Goal: Information Seeking & Learning: Learn about a topic

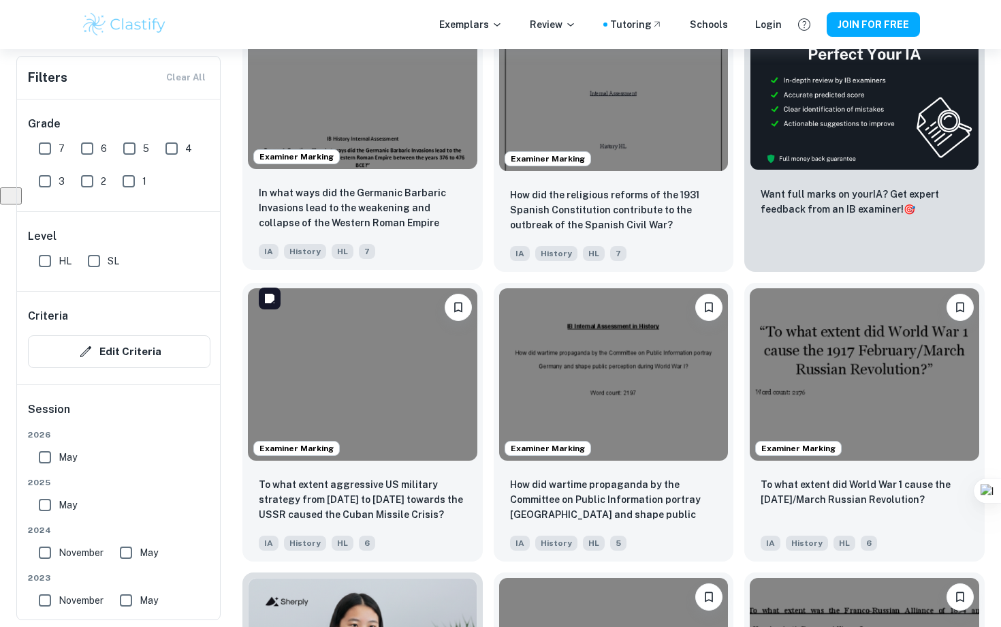
scroll to position [499, 0]
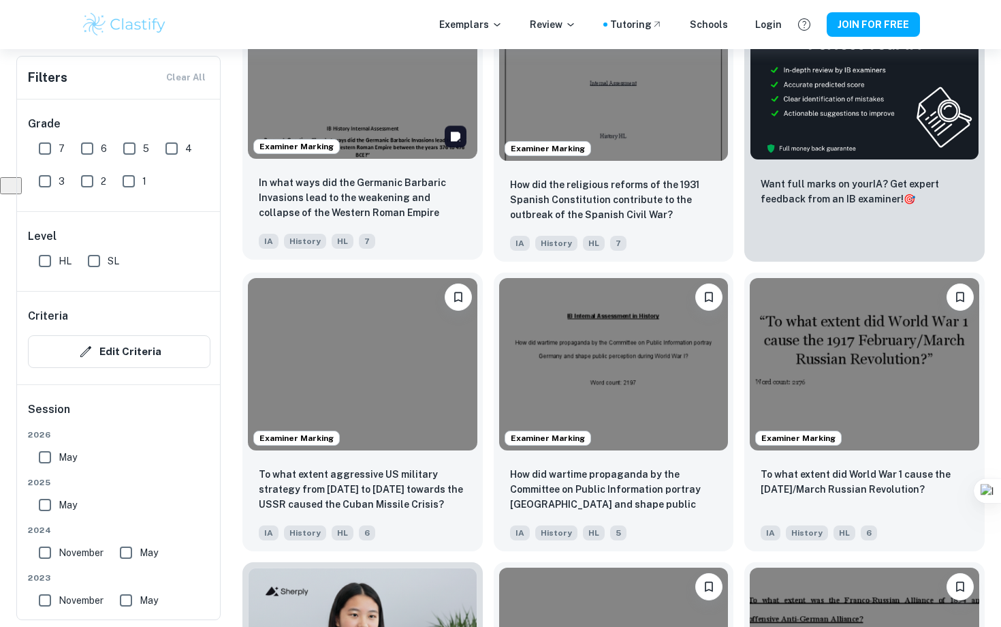
click at [377, 121] on img at bounding box center [363, 73] width 230 height 172
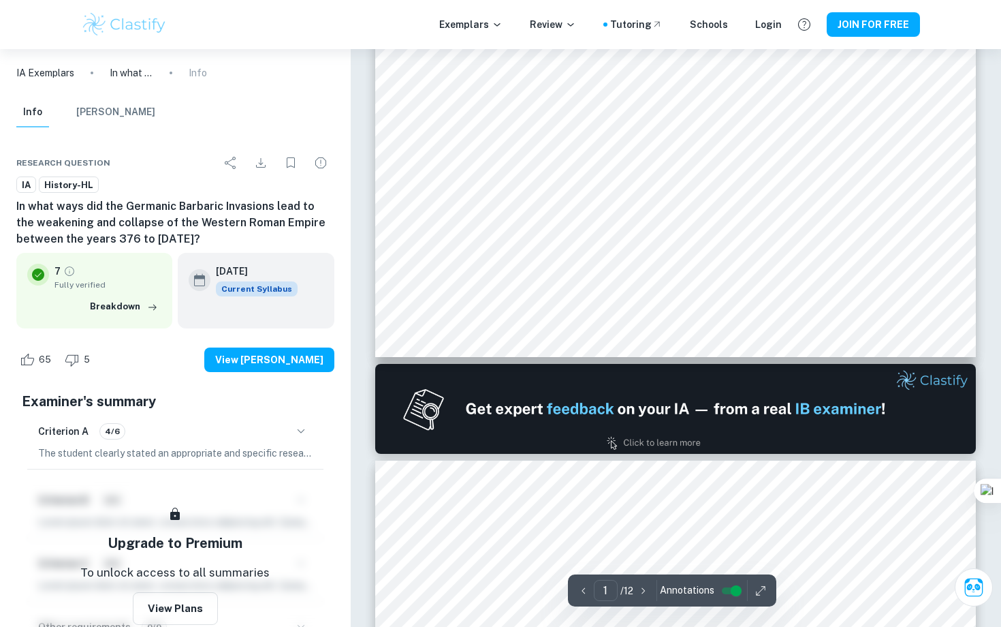
scroll to position [580, 0]
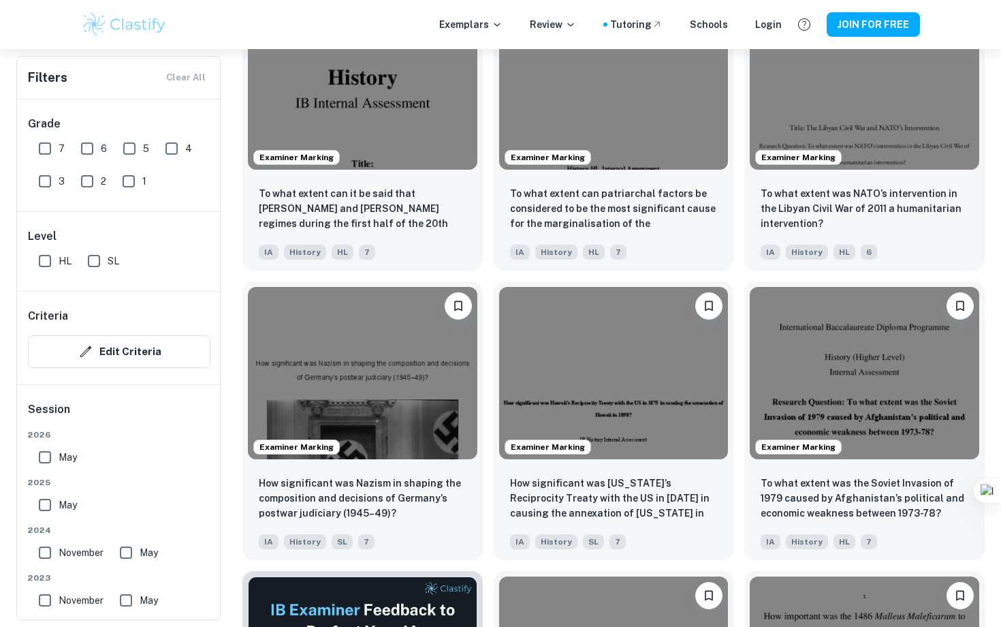
scroll to position [1669, 0]
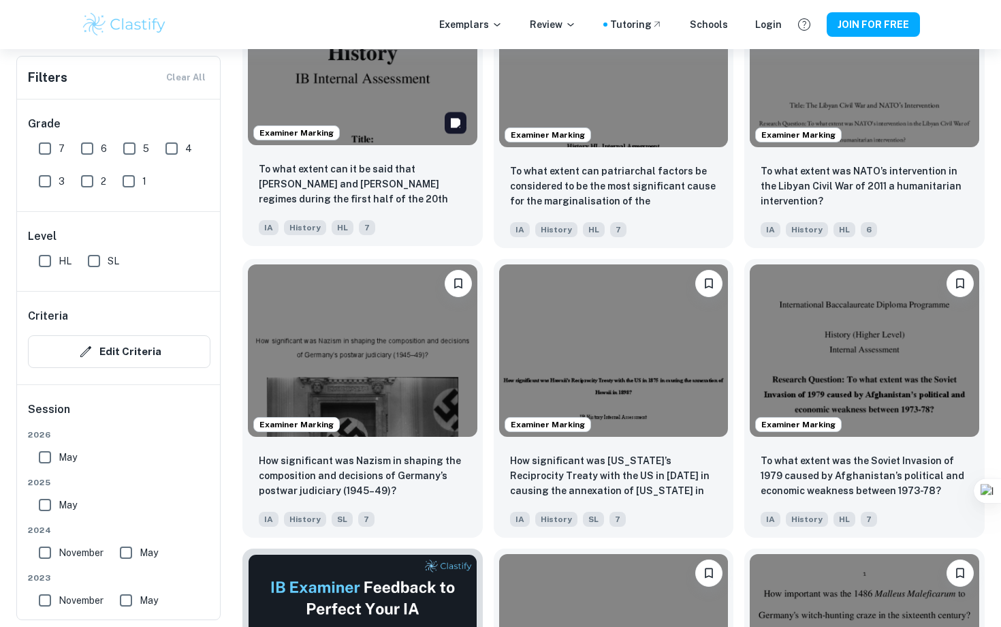
click at [386, 111] on img at bounding box center [363, 59] width 230 height 172
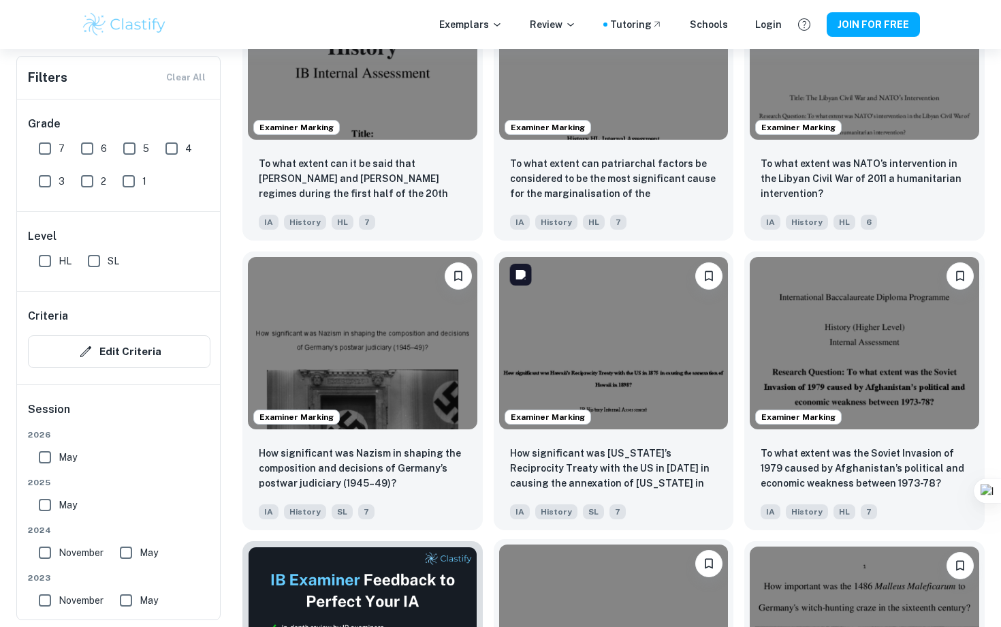
scroll to position [1678, 0]
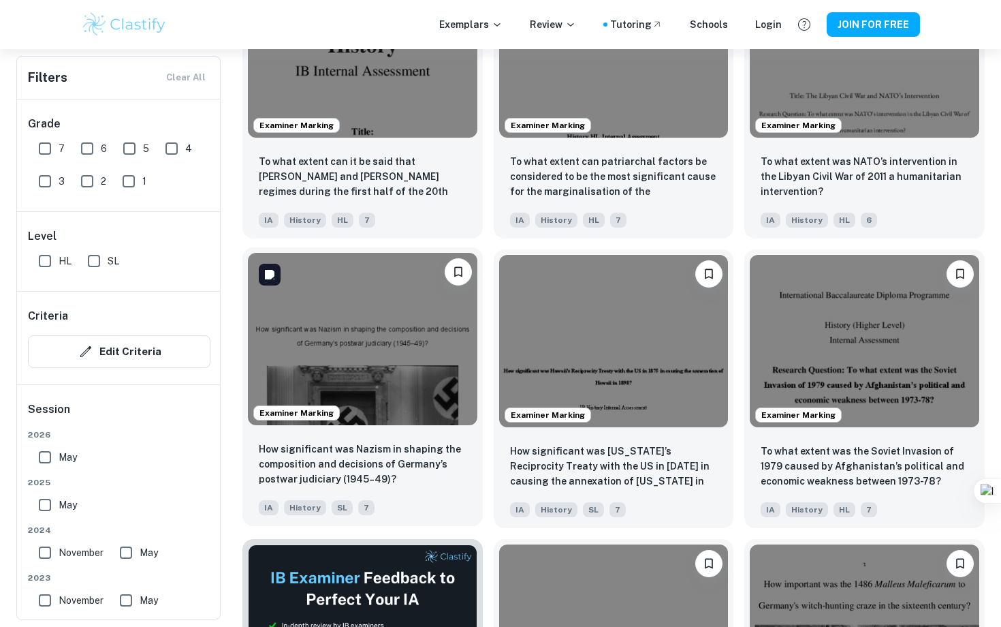
click at [421, 371] on img at bounding box center [363, 339] width 230 height 172
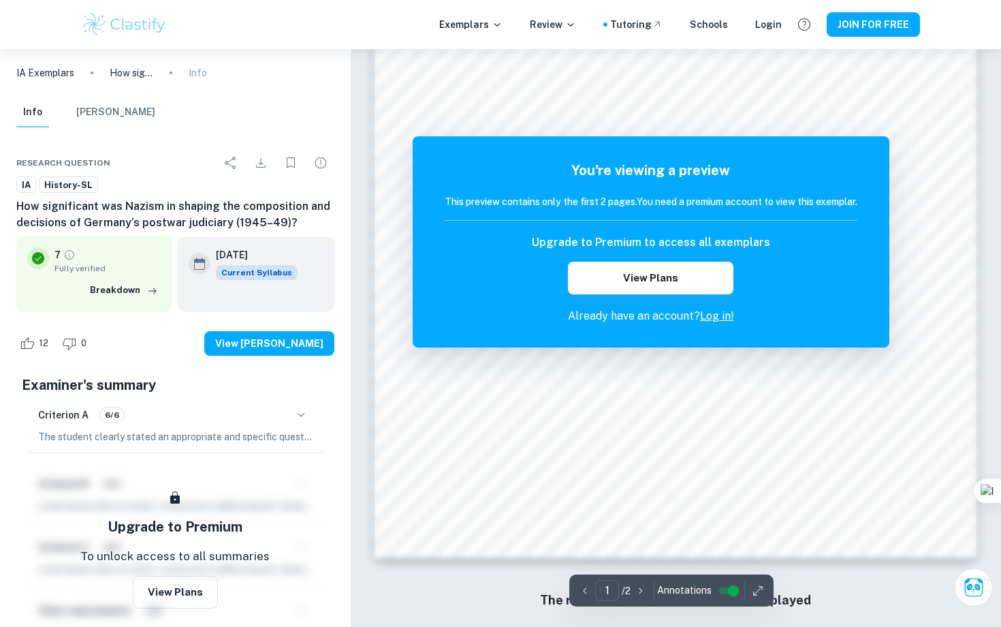
scroll to position [1236, 0]
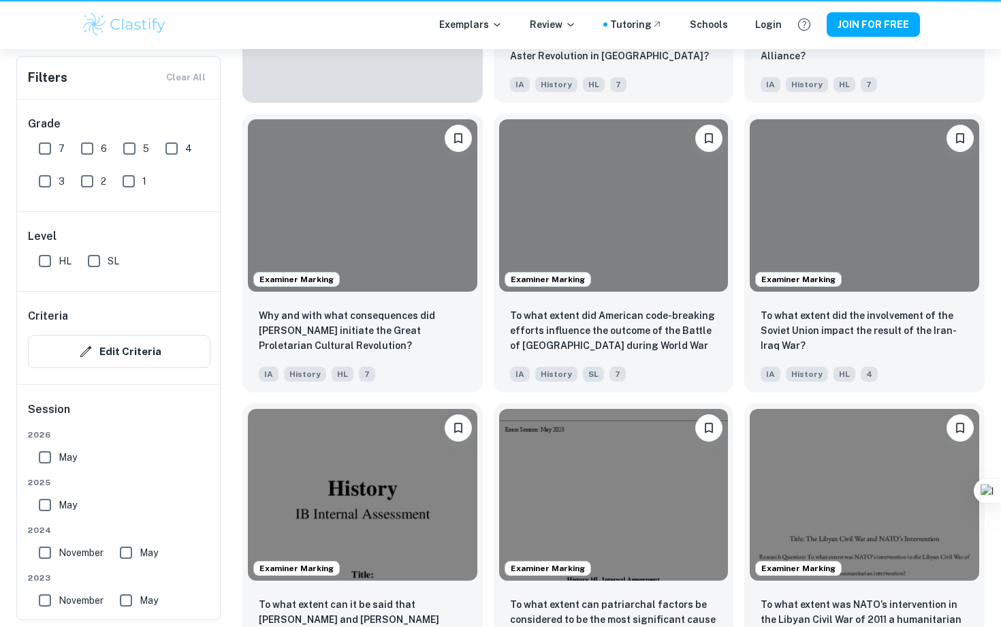
scroll to position [1678, 0]
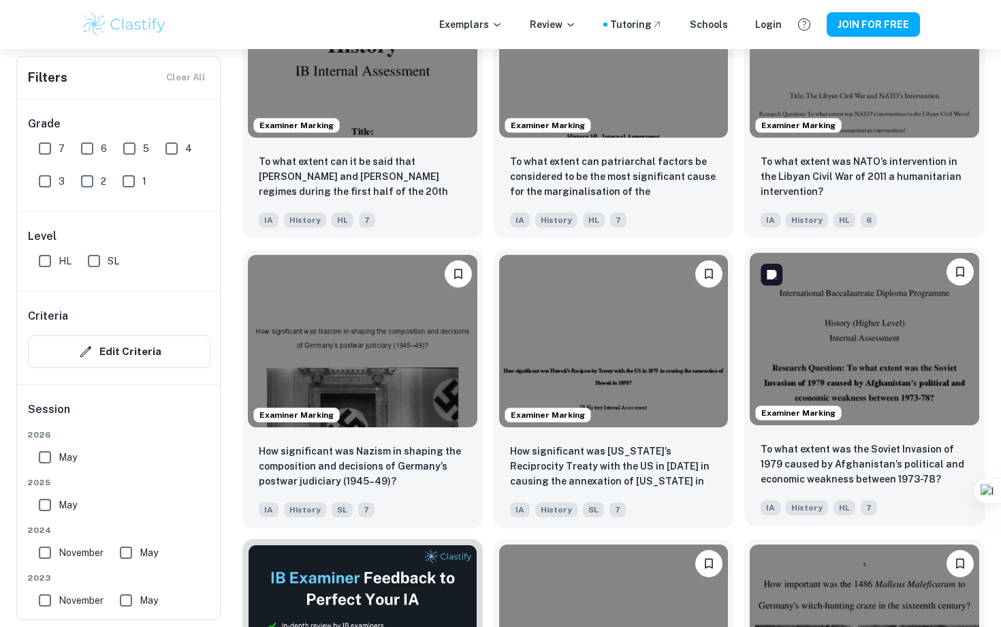
click at [898, 341] on img at bounding box center [865, 339] width 230 height 172
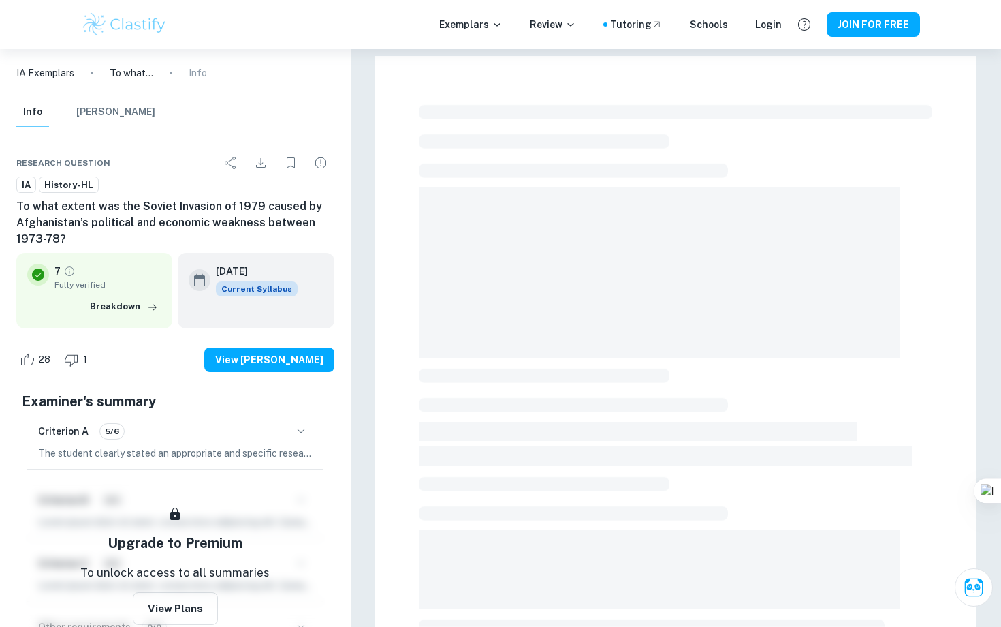
scroll to position [286, 0]
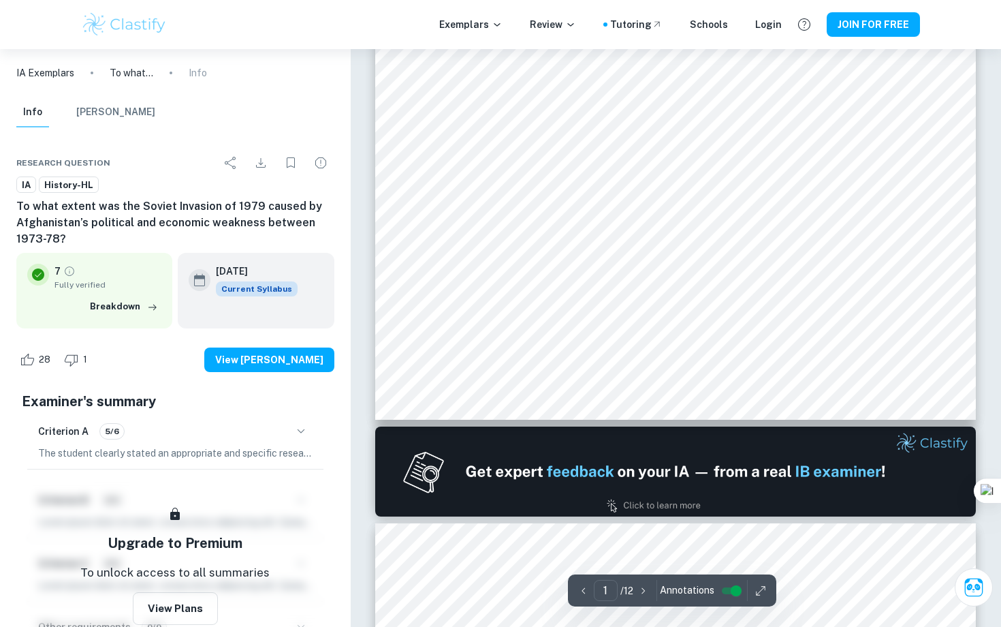
type input "2"
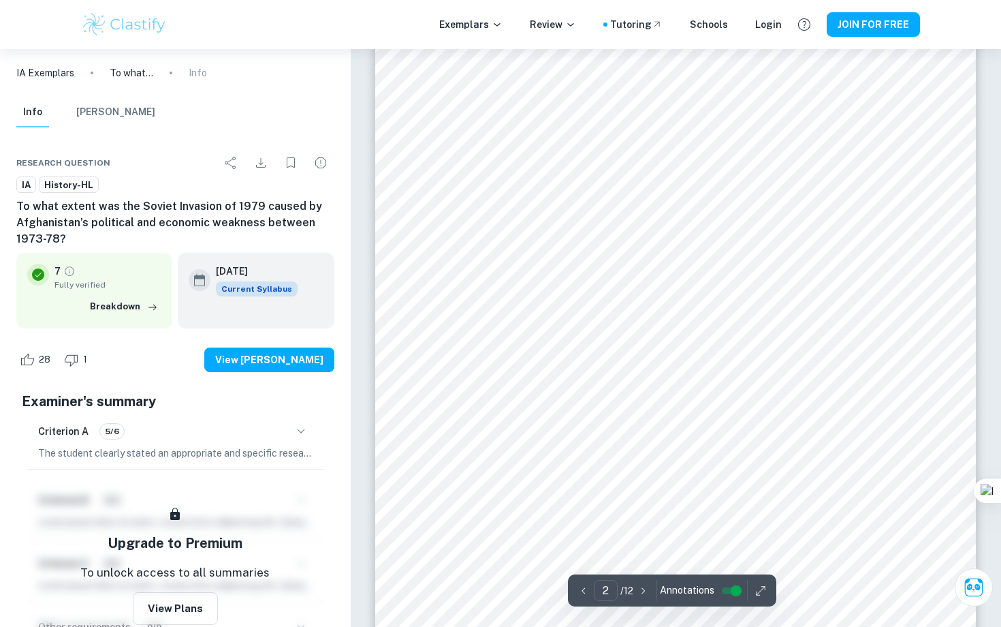
scroll to position [1149, 0]
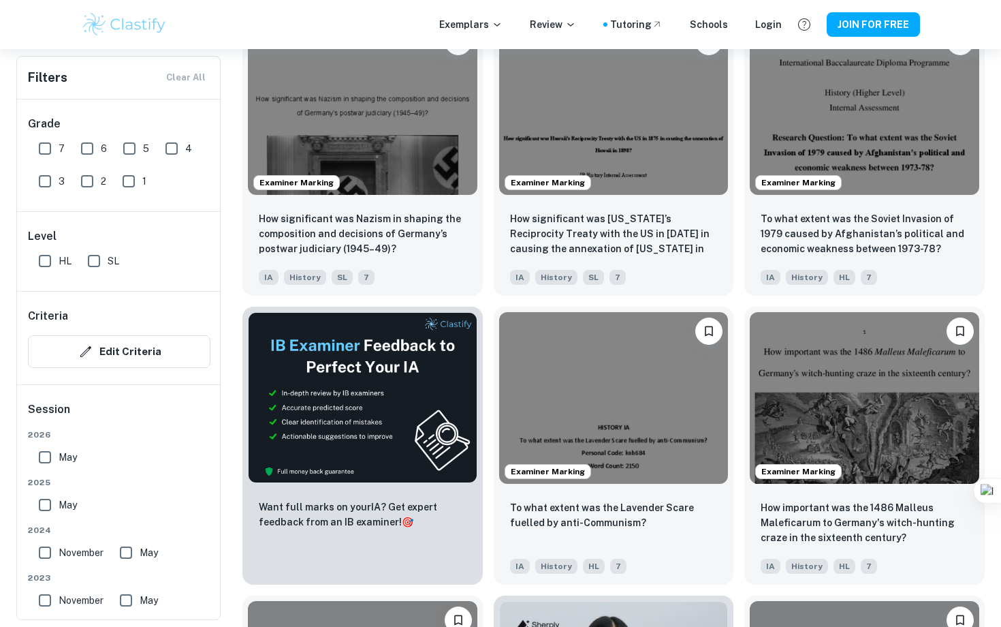
scroll to position [2087, 0]
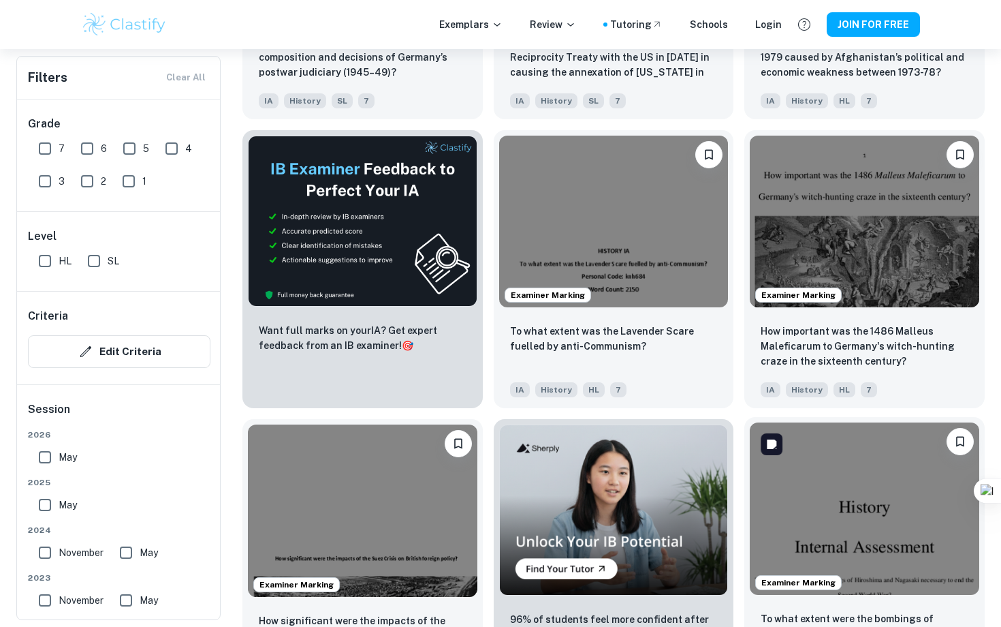
click at [840, 522] on img at bounding box center [865, 508] width 230 height 172
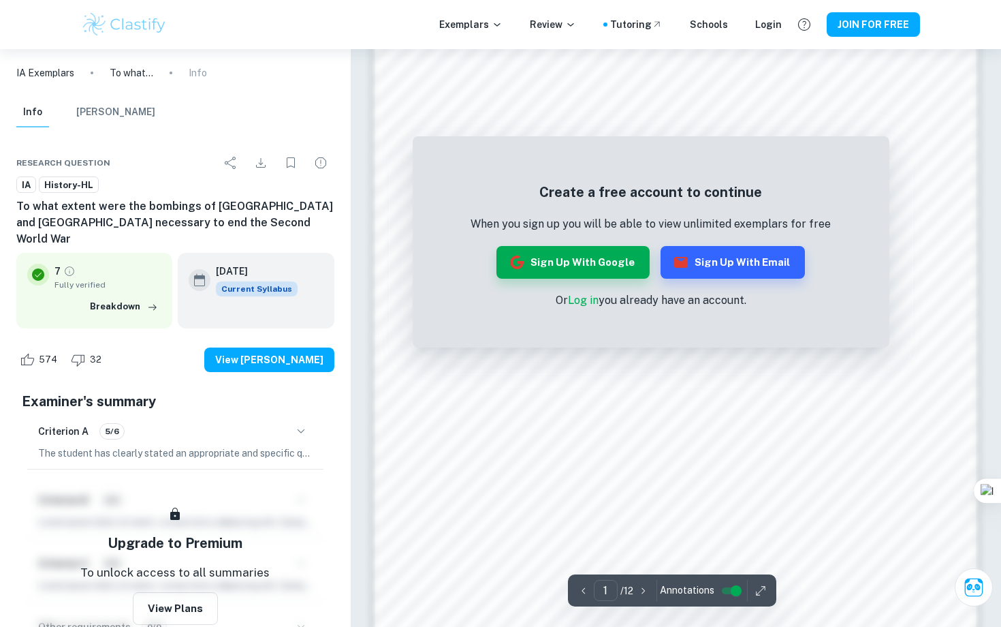
scroll to position [976, 0]
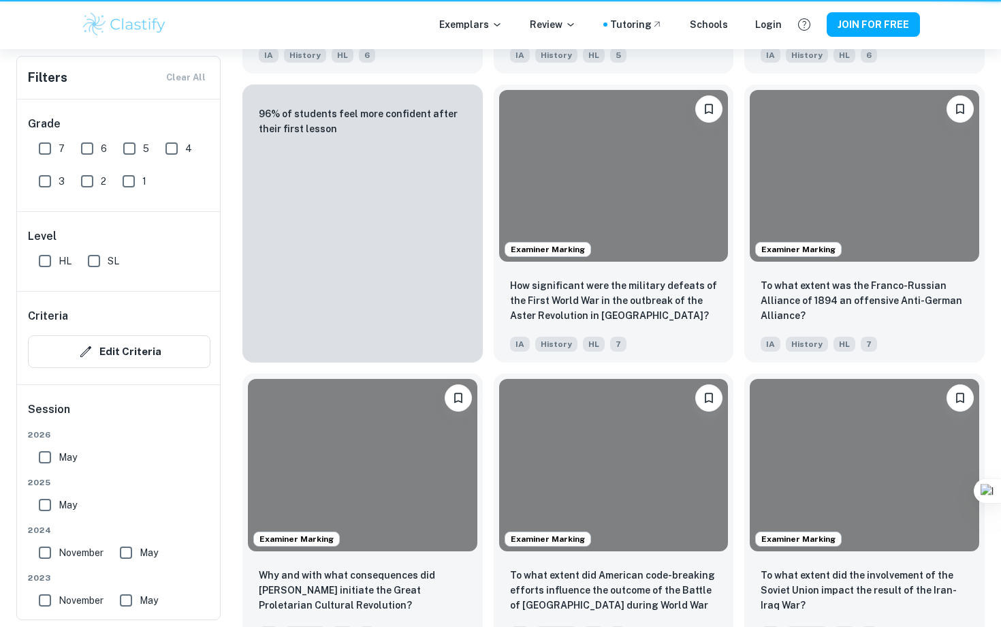
scroll to position [2087, 0]
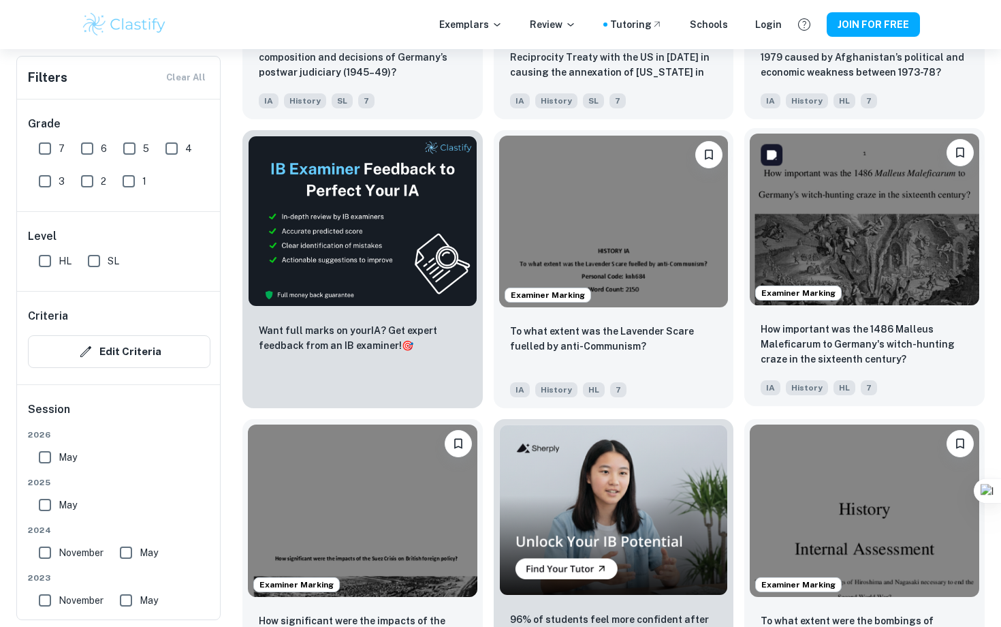
click at [872, 266] on img at bounding box center [865, 219] width 230 height 172
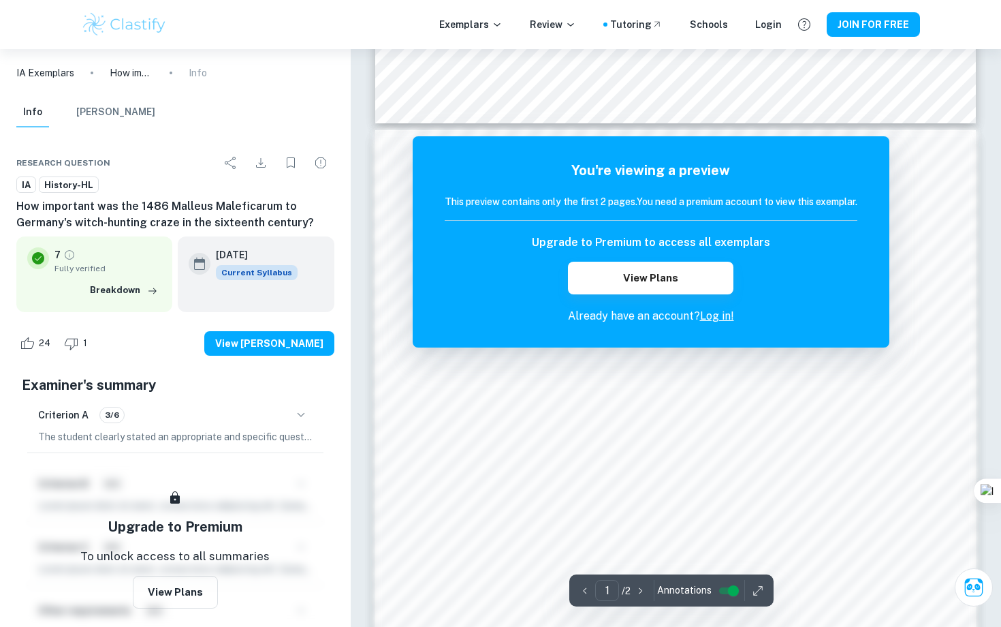
scroll to position [468, 0]
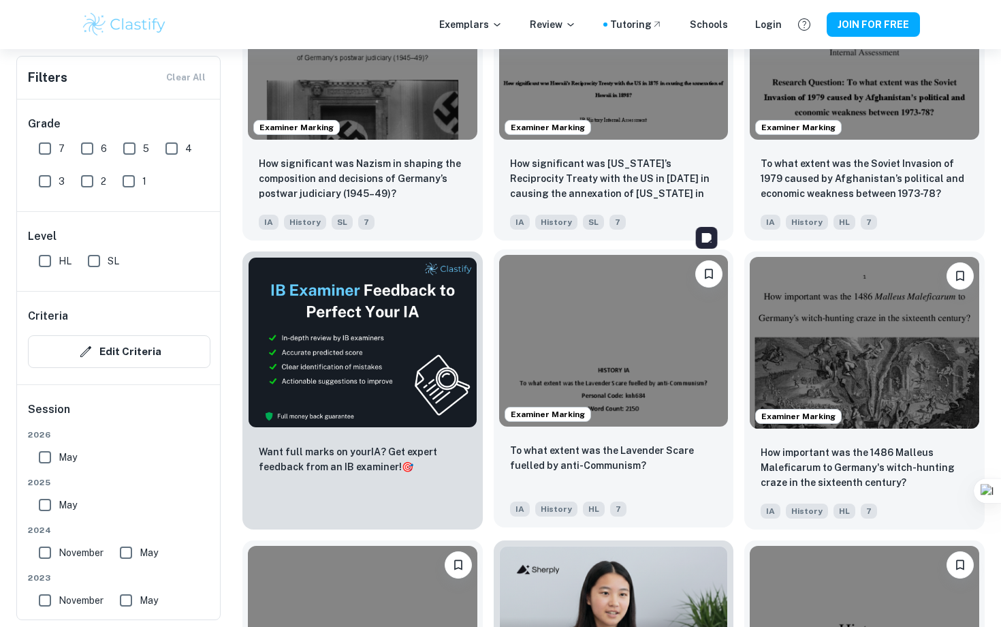
scroll to position [1621, 0]
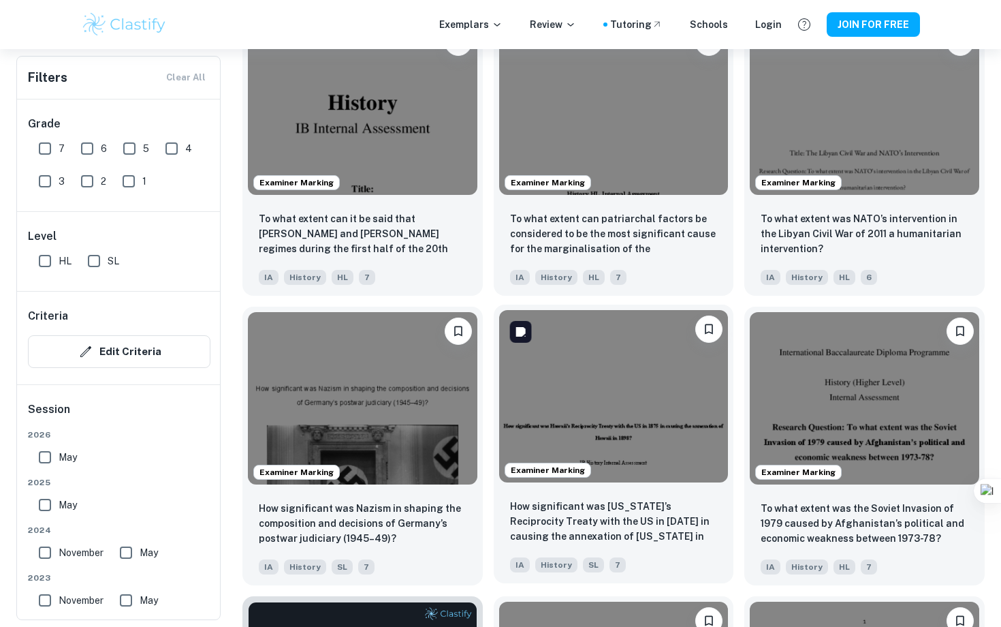
click at [607, 447] on img at bounding box center [614, 396] width 230 height 172
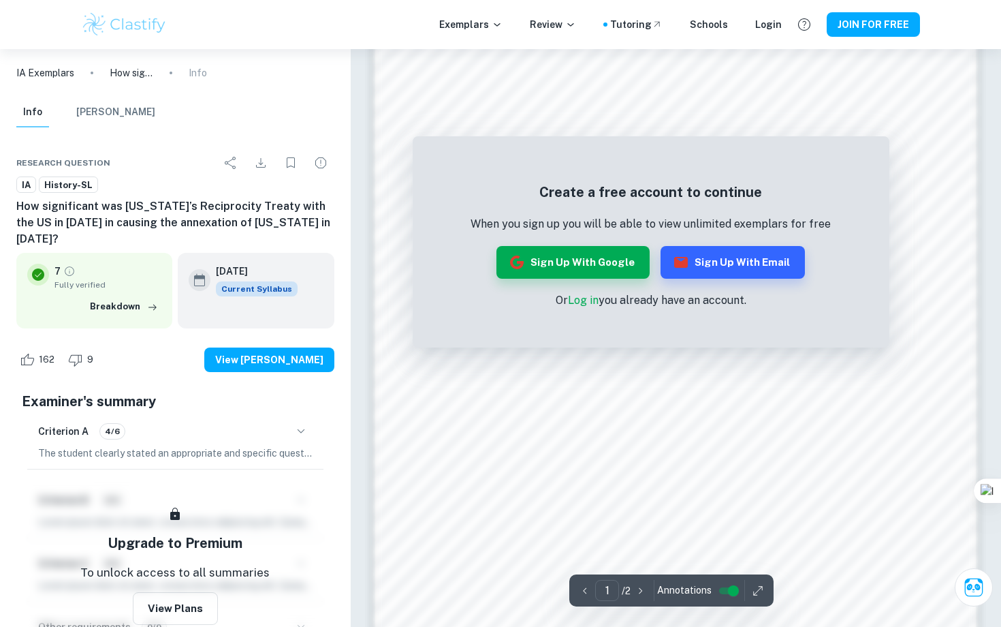
scroll to position [975, 0]
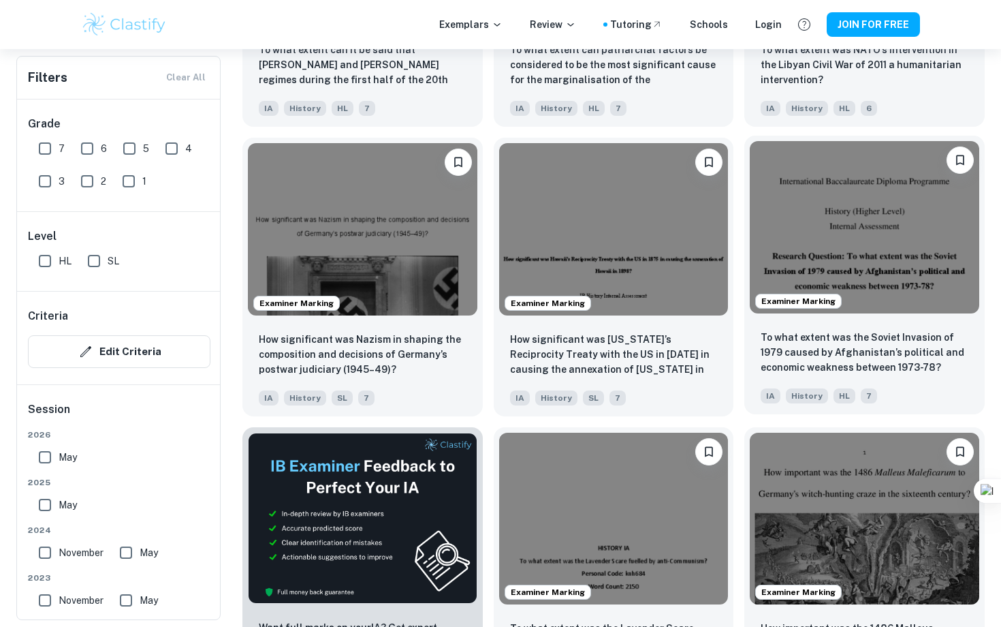
scroll to position [1441, 0]
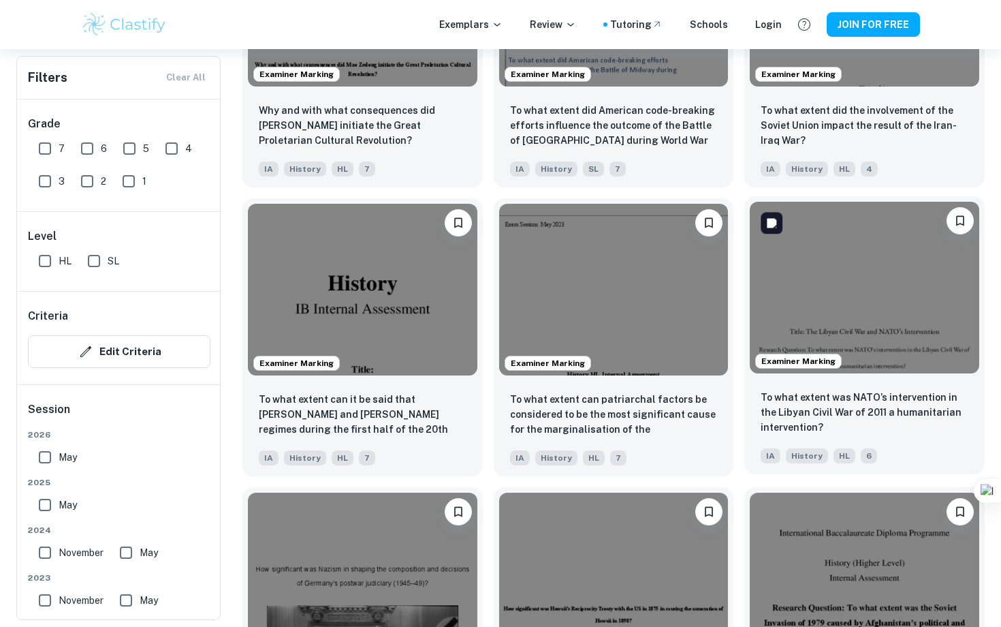
click at [917, 279] on img at bounding box center [865, 288] width 230 height 172
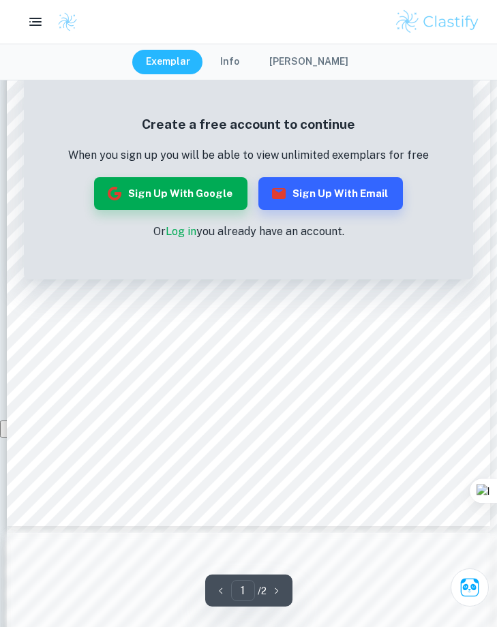
scroll to position [195, 0]
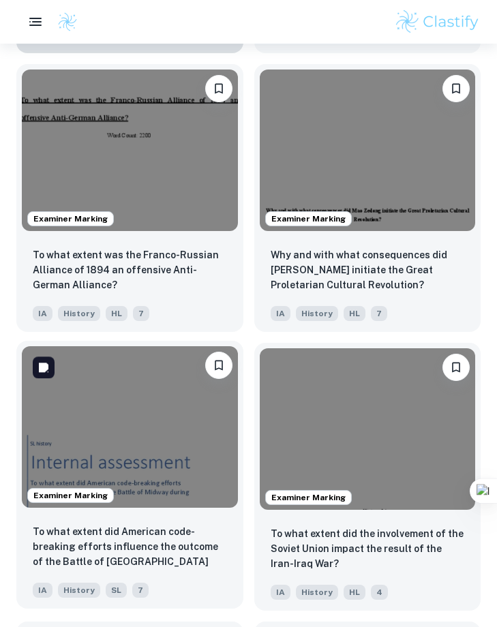
scroll to position [1604, 0]
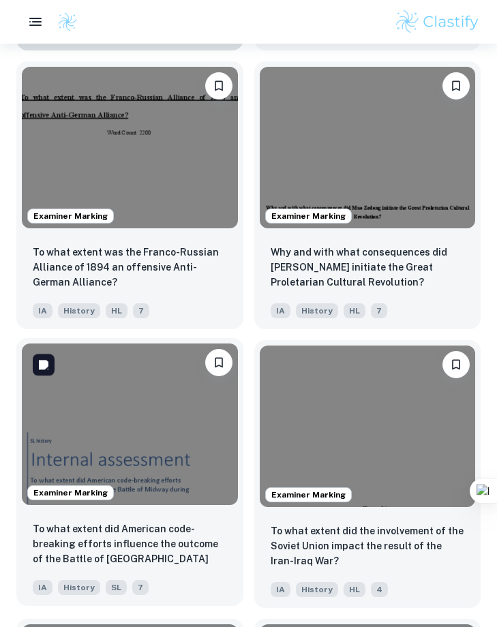
click at [200, 456] on img at bounding box center [130, 423] width 216 height 161
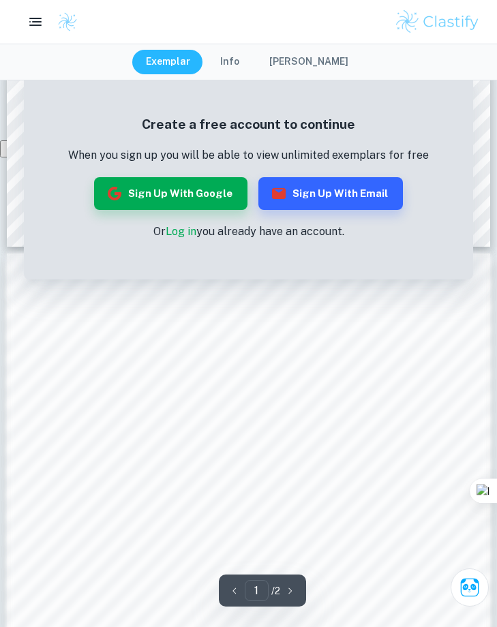
scroll to position [528, 0]
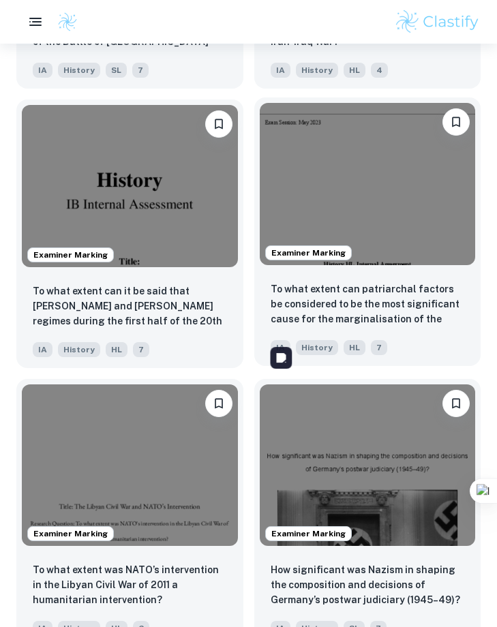
scroll to position [2169, 0]
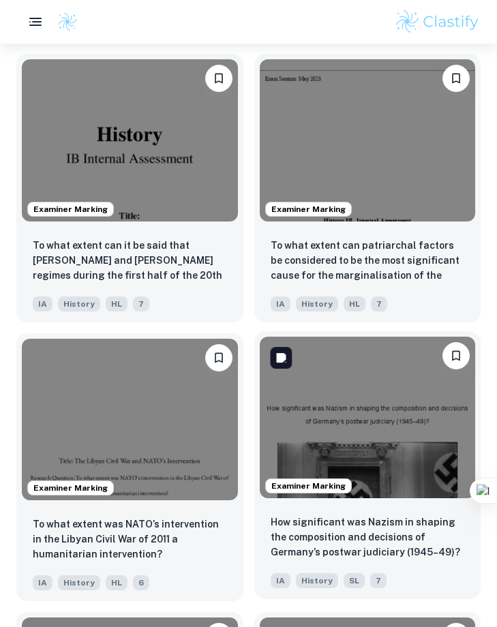
click at [343, 456] on img at bounding box center [368, 416] width 216 height 161
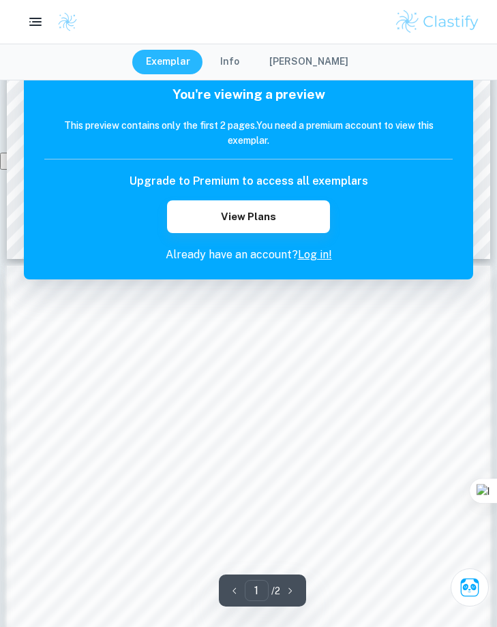
scroll to position [593, 0]
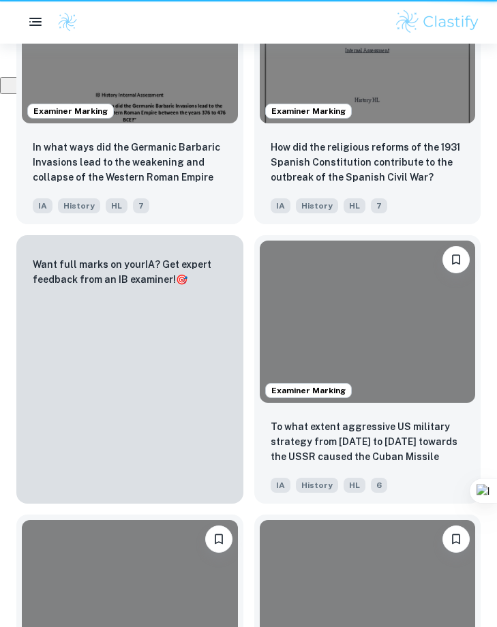
scroll to position [2169, 0]
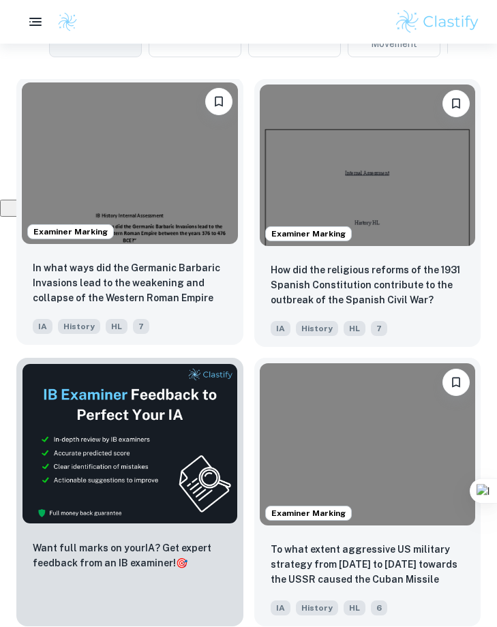
scroll to position [477, 0]
